Goal: Task Accomplishment & Management: Use online tool/utility

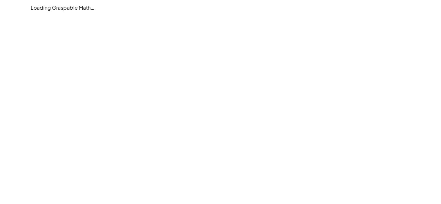
click at [65, 177] on main "Loading Graspable Math…" at bounding box center [220, 102] width 441 height 204
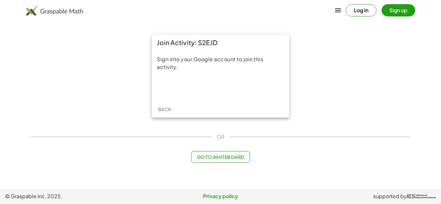
click at [67, 181] on main "Join Activity: S2EJD Sign into your Google account to join this activity. Back …" at bounding box center [220, 94] width 441 height 189
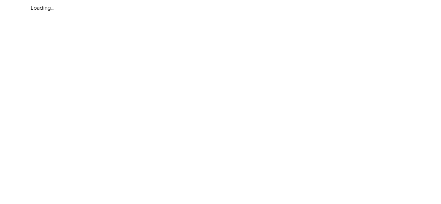
click at [8, 15] on main "Loading…" at bounding box center [220, 7] width 441 height 15
